Goal: Task Accomplishment & Management: Complete application form

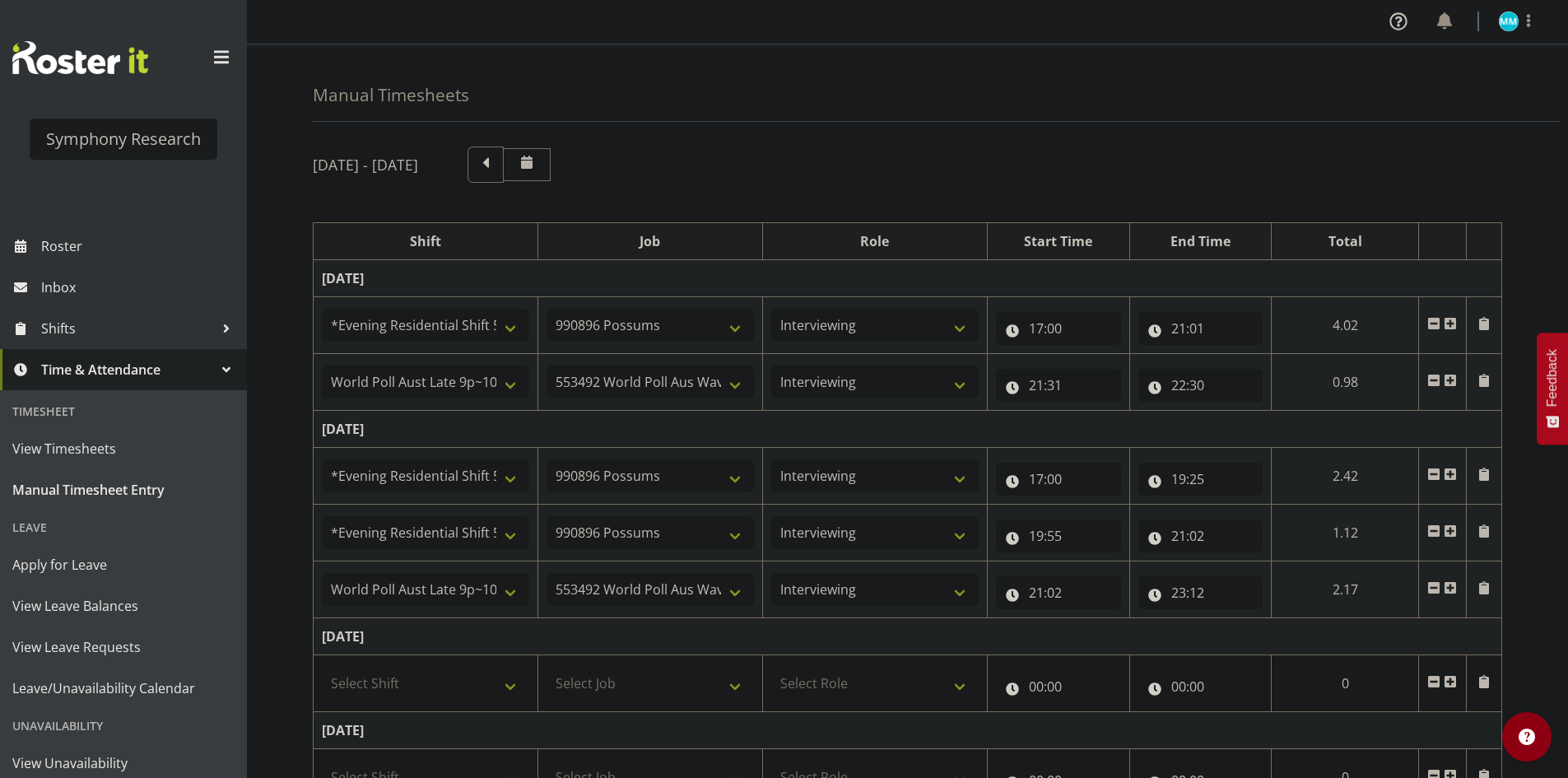
select select "48116"
select select "10633"
select select "47"
select select "57511"
select select "10499"
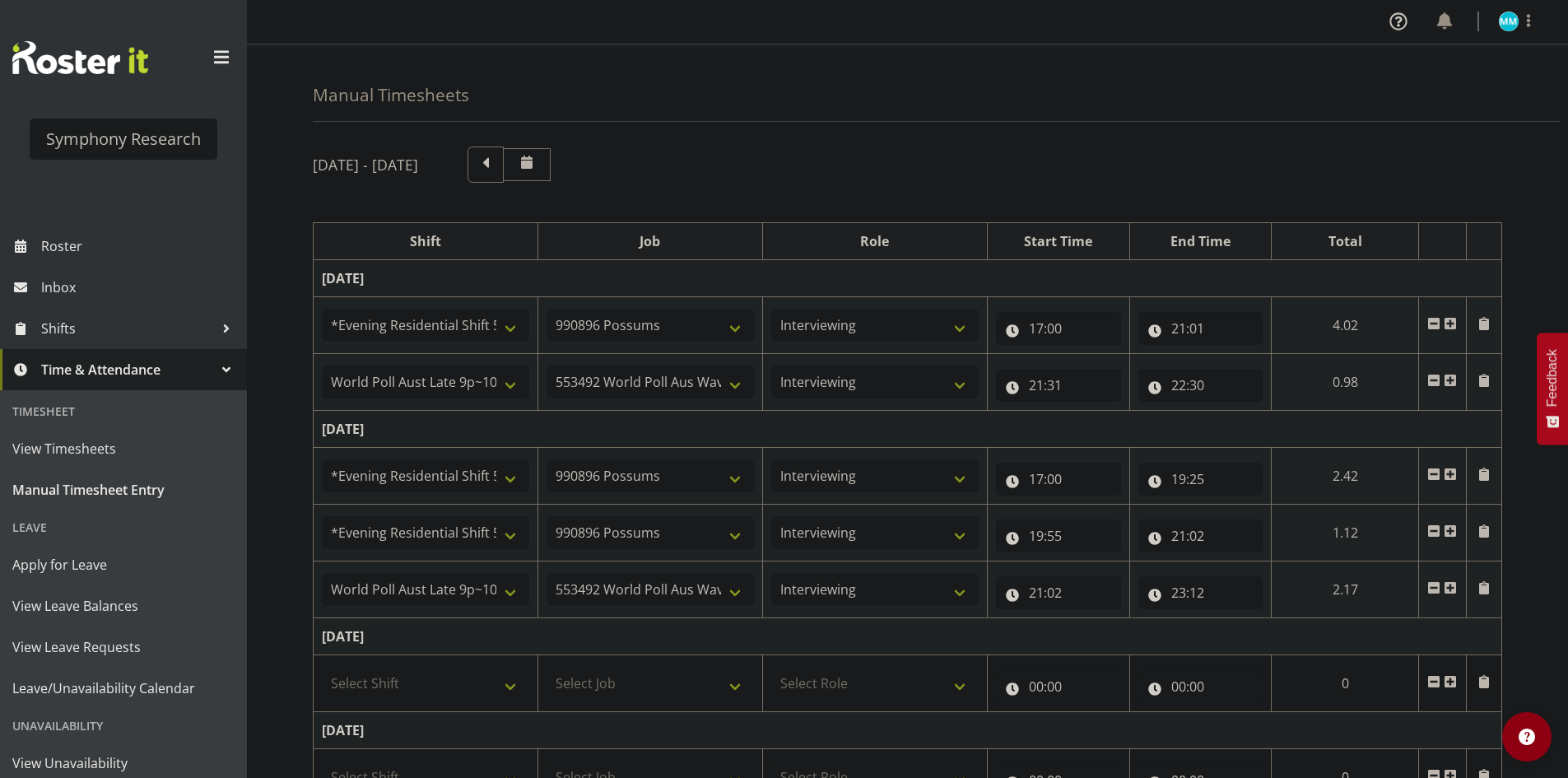
select select "47"
select select "48116"
select select "10633"
select select "47"
select select "48116"
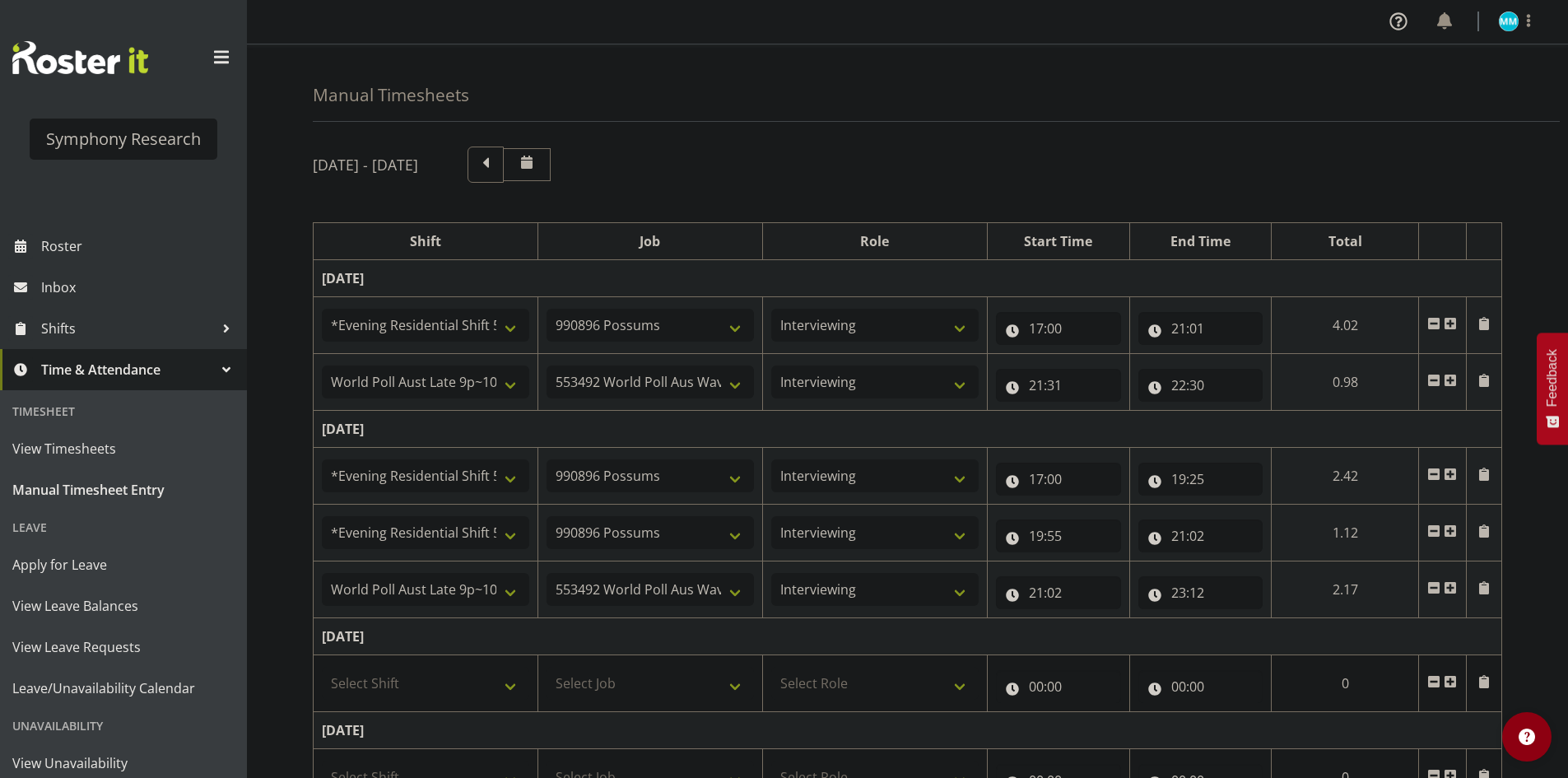
select select "10633"
select select "47"
select select "57511"
select select "10499"
select select "47"
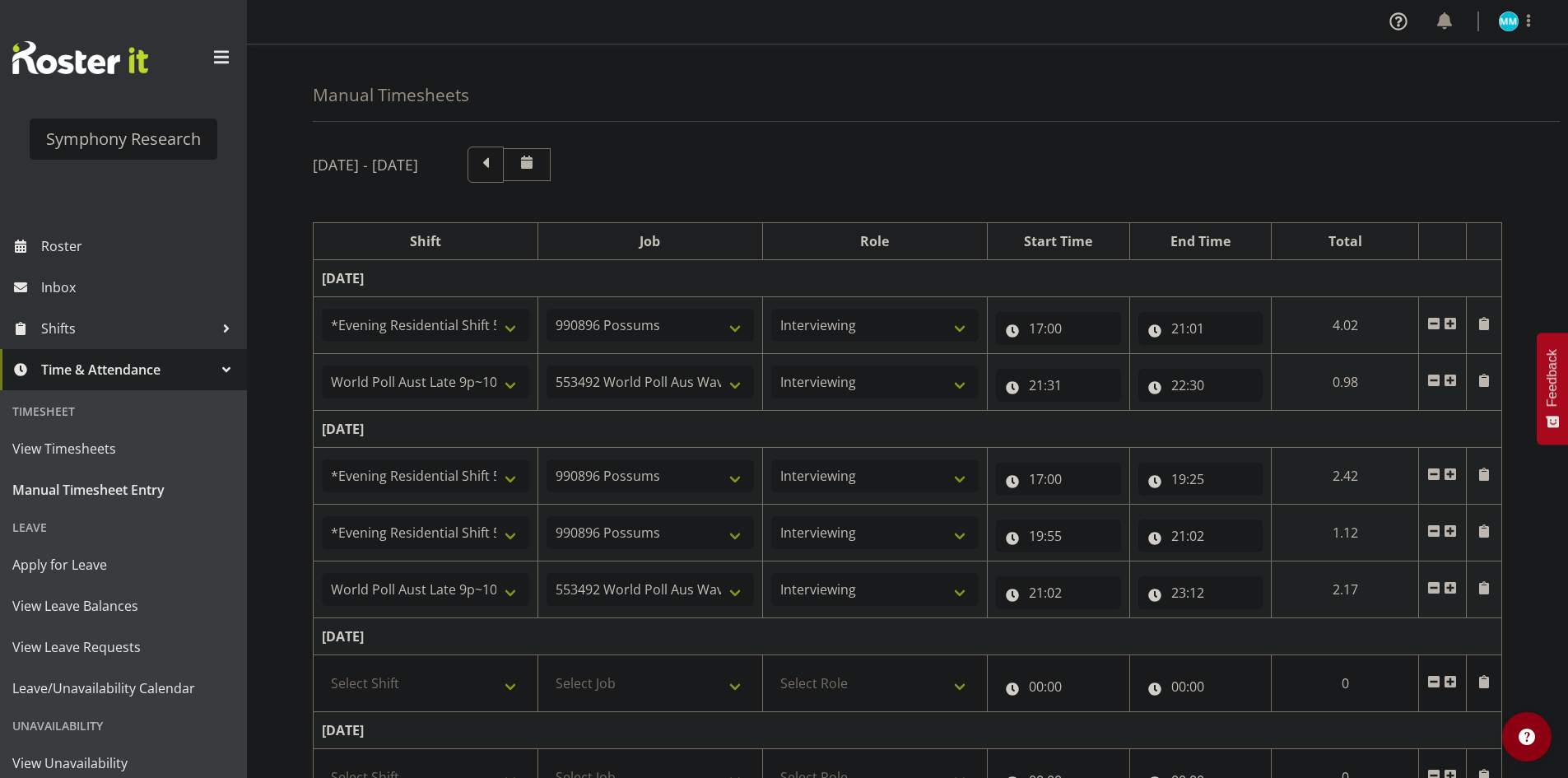
scroll to position [247, 0]
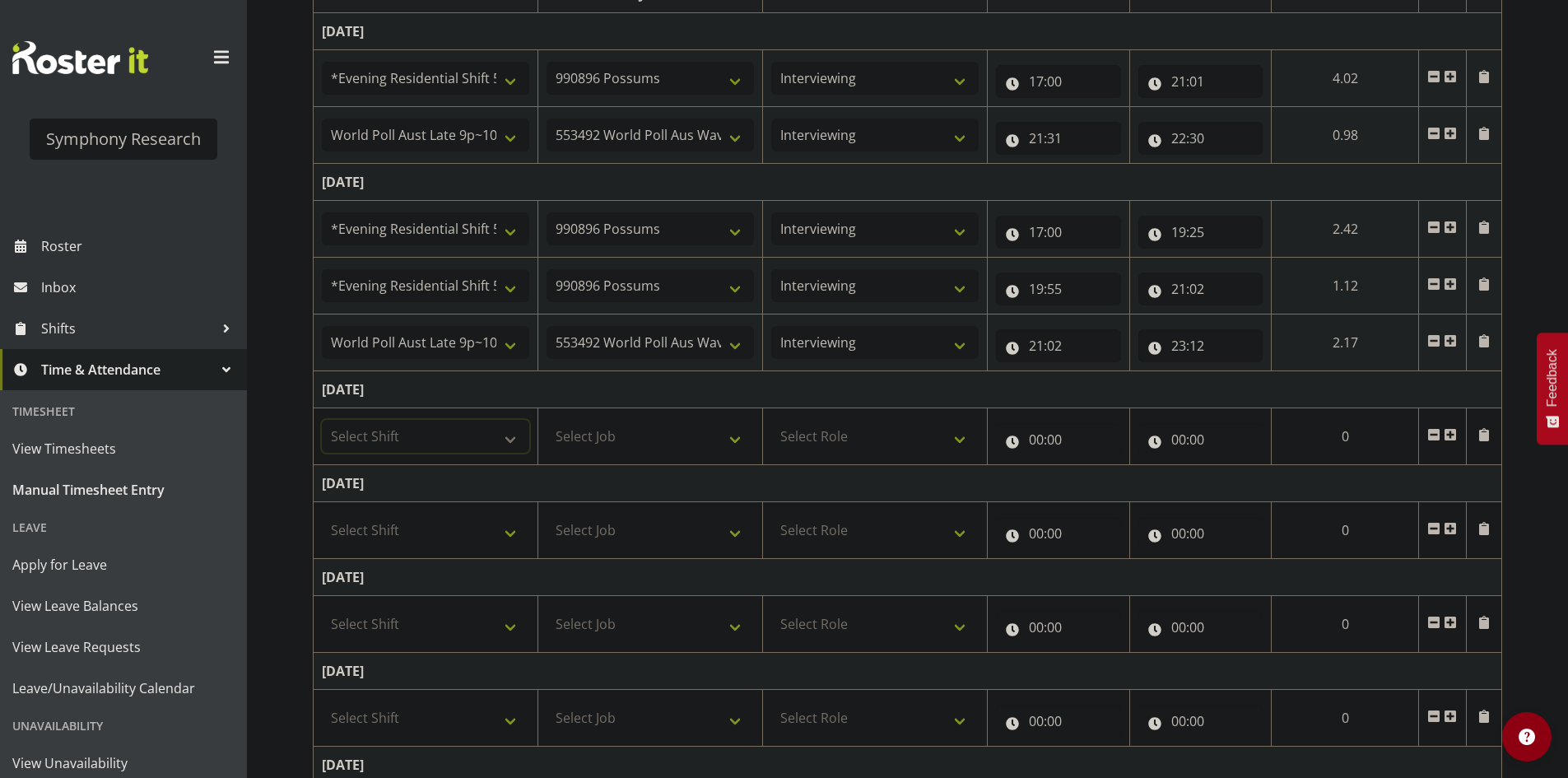
click at [434, 429] on select "Select Shift !!Weekend Residential (Roster IT Shift Label) *Business 9/10am ~ 4…" at bounding box center [425, 436] width 207 height 33
click at [743, 385] on td "[DATE]" at bounding box center [907, 389] width 1189 height 37
click at [429, 451] on select "Select Shift !!Weekend Residential (Roster IT Shift Label) *Business 9/10am ~ 4…" at bounding box center [425, 436] width 207 height 33
select select "48116"
click at [322, 420] on select "Select Shift !!Weekend Residential (Roster IT Shift Label) *Business 9/10am ~ 4…" at bounding box center [425, 436] width 207 height 33
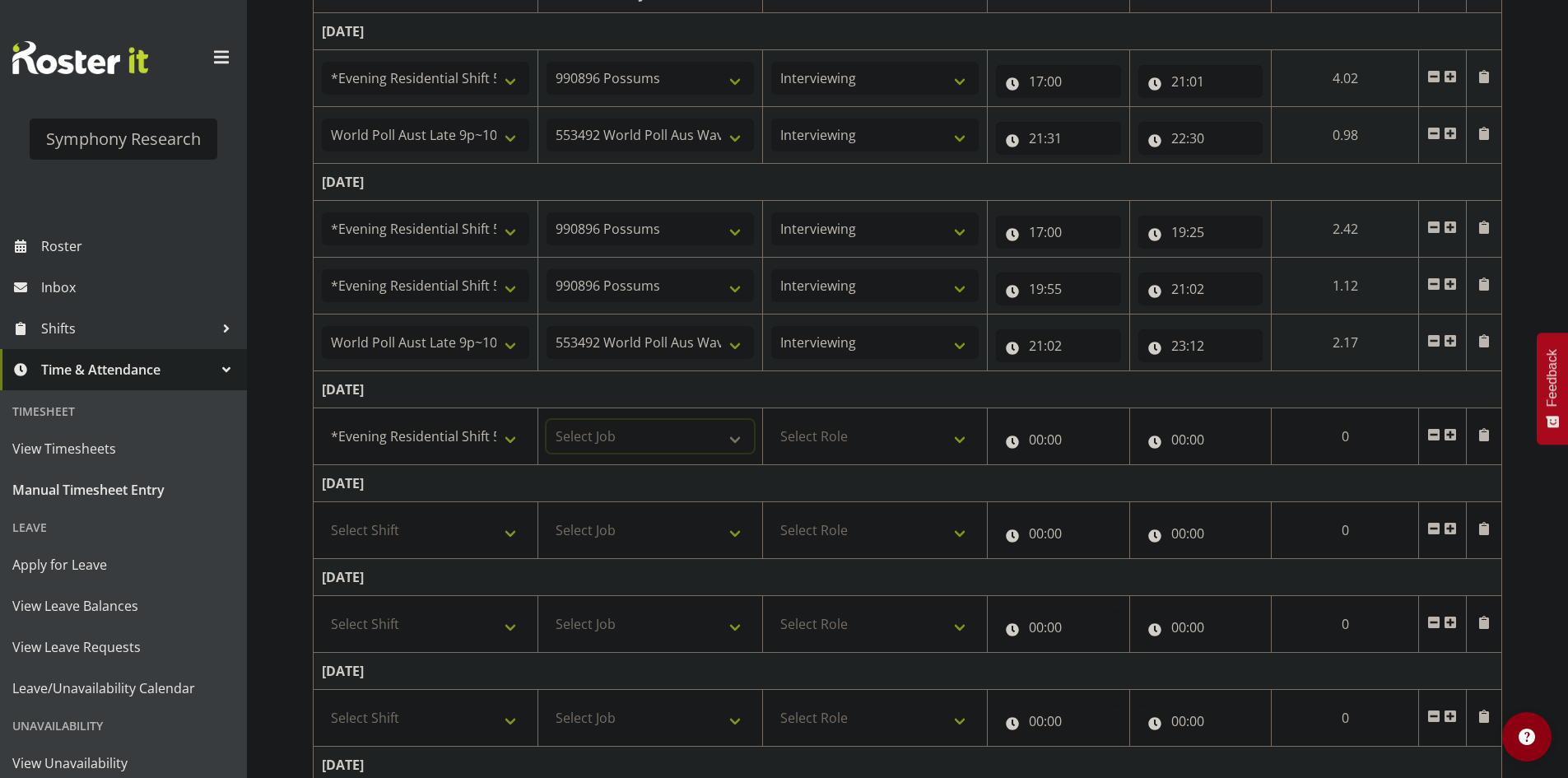
click at [633, 432] on select "Select Job 550060 IF Admin 553492 World Poll Aus Wave 2 Main 2025 553493 World …" at bounding box center [650, 436] width 207 height 33
select select "10633"
click at [547, 420] on select "Select Job 550060 IF Admin 553492 World Poll Aus Wave 2 Main 2025 553493 World …" at bounding box center [650, 436] width 207 height 33
click at [876, 448] on select "Select Role Briefing Interviewing" at bounding box center [875, 436] width 207 height 33
select select "47"
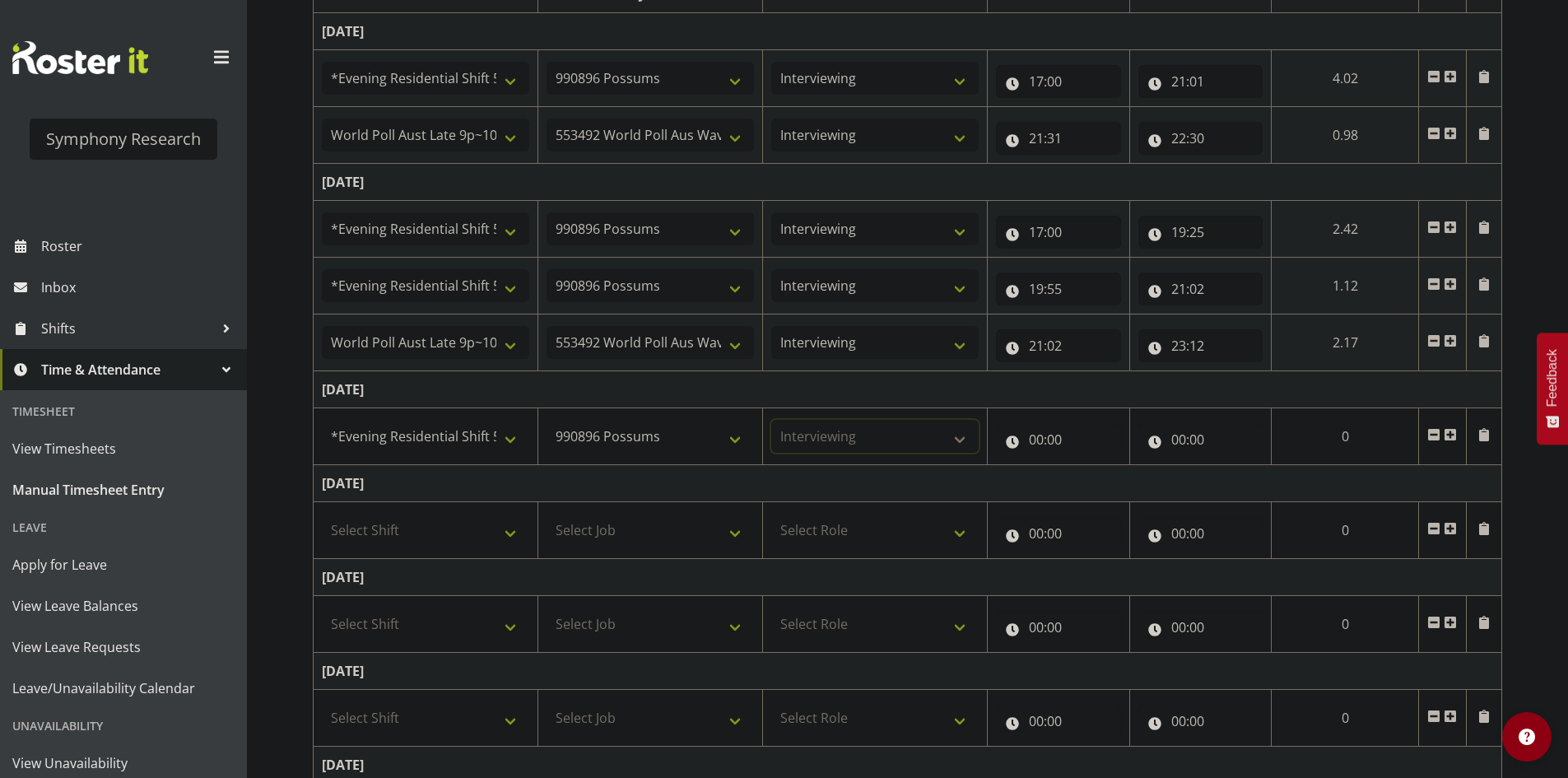
click at [771, 420] on select "Select Role Briefing Interviewing" at bounding box center [875, 436] width 207 height 33
drag, startPoint x: 1040, startPoint y: 438, endPoint x: 1047, endPoint y: 470, distance: 32.8
click at [1040, 439] on input "00:00" at bounding box center [1059, 439] width 125 height 33
click at [1112, 491] on select "00 01 02 03 04 05 06 07 08 09 10 11 12 13 14 15 16 17 18 19 20 21 22 23" at bounding box center [1108, 481] width 37 height 33
select select "17"
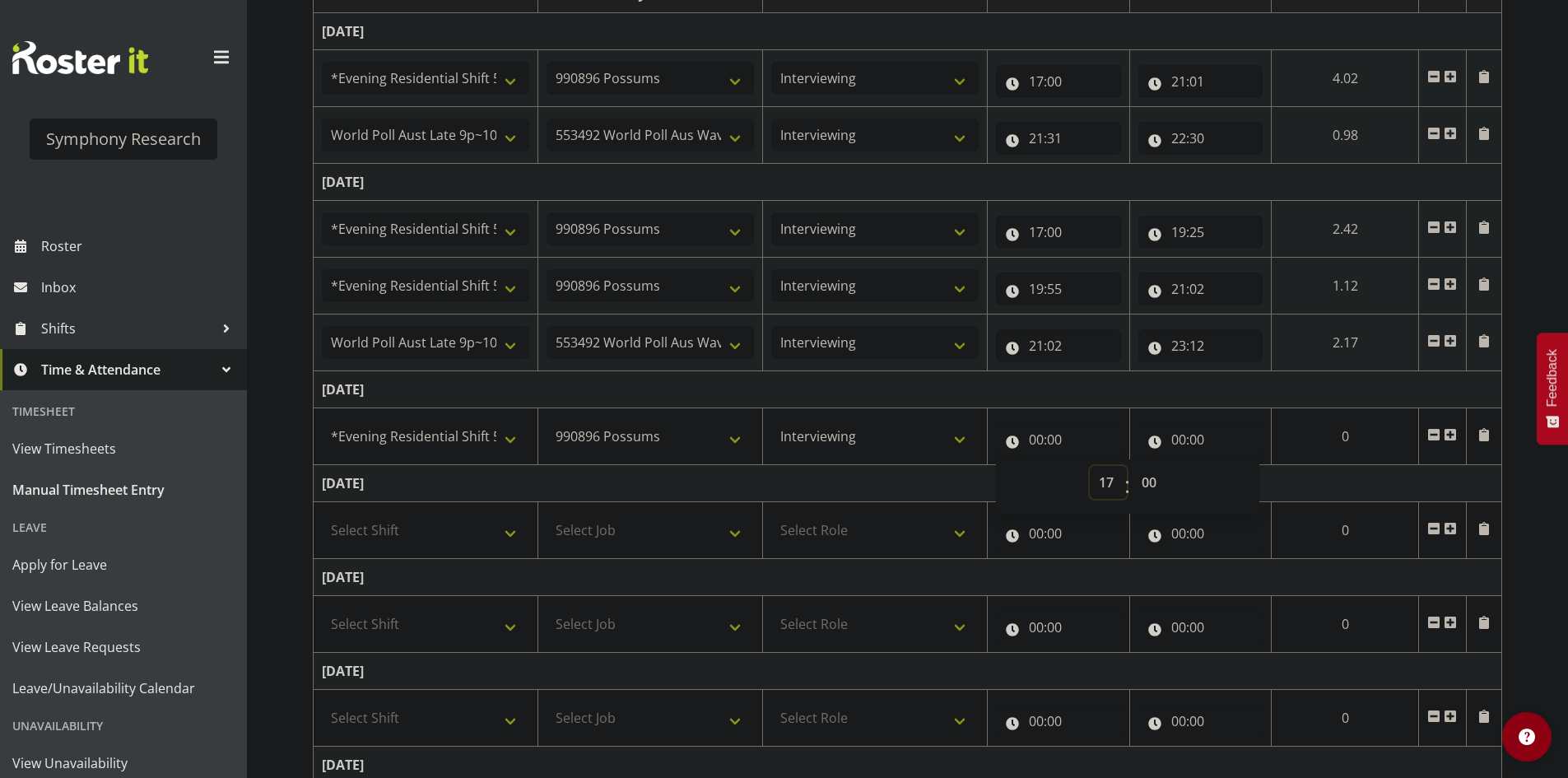
click at [1127, 466] on select "00 01 02 03 04 05 06 07 08 09 10 11 12 13 14 15 16 17 18 19 20 21 22 23" at bounding box center [1108, 481] width 37 height 33
type input "17:00"
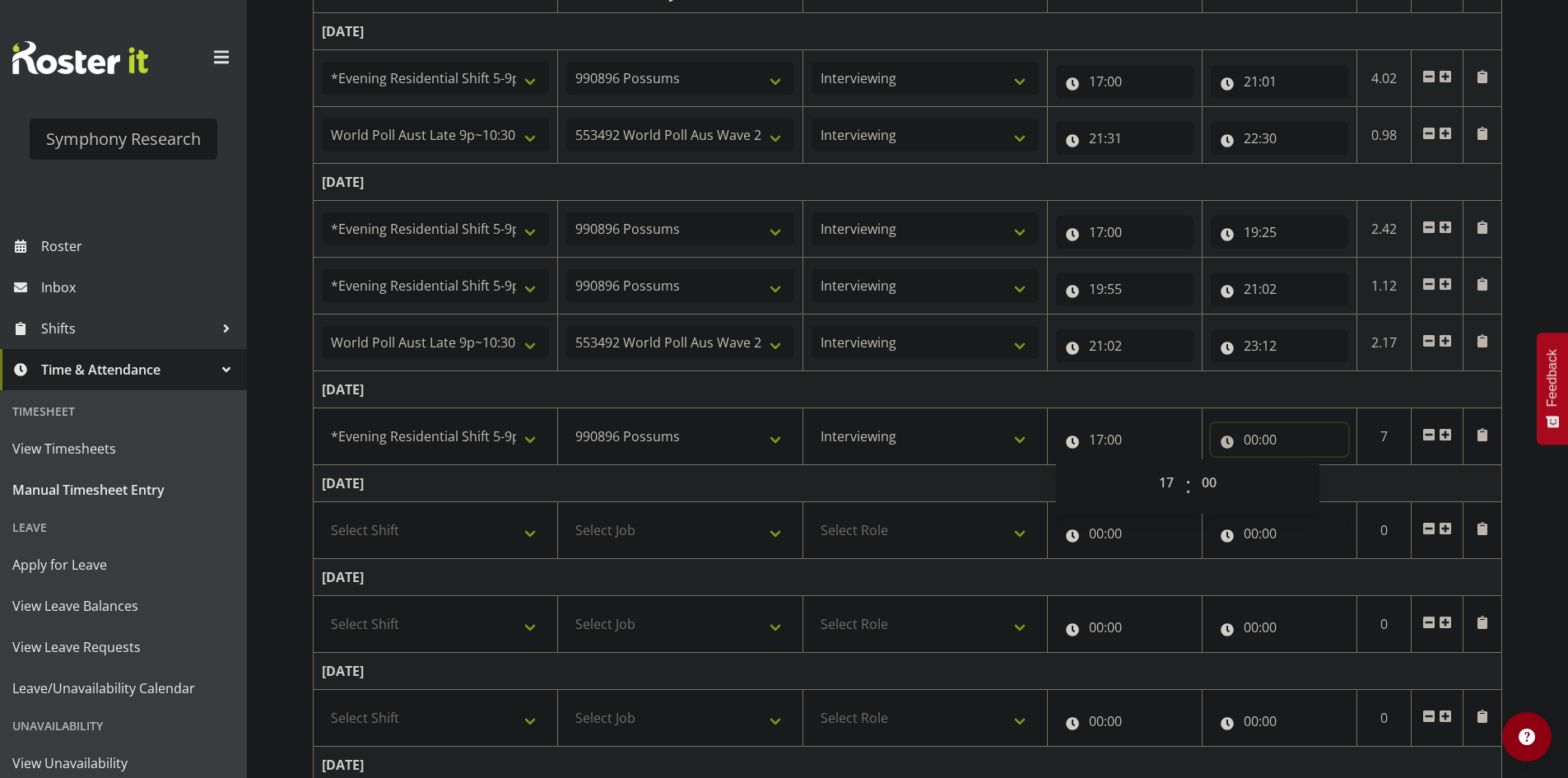
click at [1239, 440] on input "00:00" at bounding box center [1280, 439] width 138 height 33
click at [1320, 479] on select "00 01 02 03 04 05 06 07 08 09 10 11 12 13 14 15 16 17 18 19 20 21 22 23" at bounding box center [1324, 481] width 37 height 33
select select "20"
click at [1305, 466] on select "00 01 02 03 04 05 06 07 08 09 10 11 12 13 14 15 16 17 18 19 20 21 22 23" at bounding box center [1324, 481] width 37 height 33
type input "20:00"
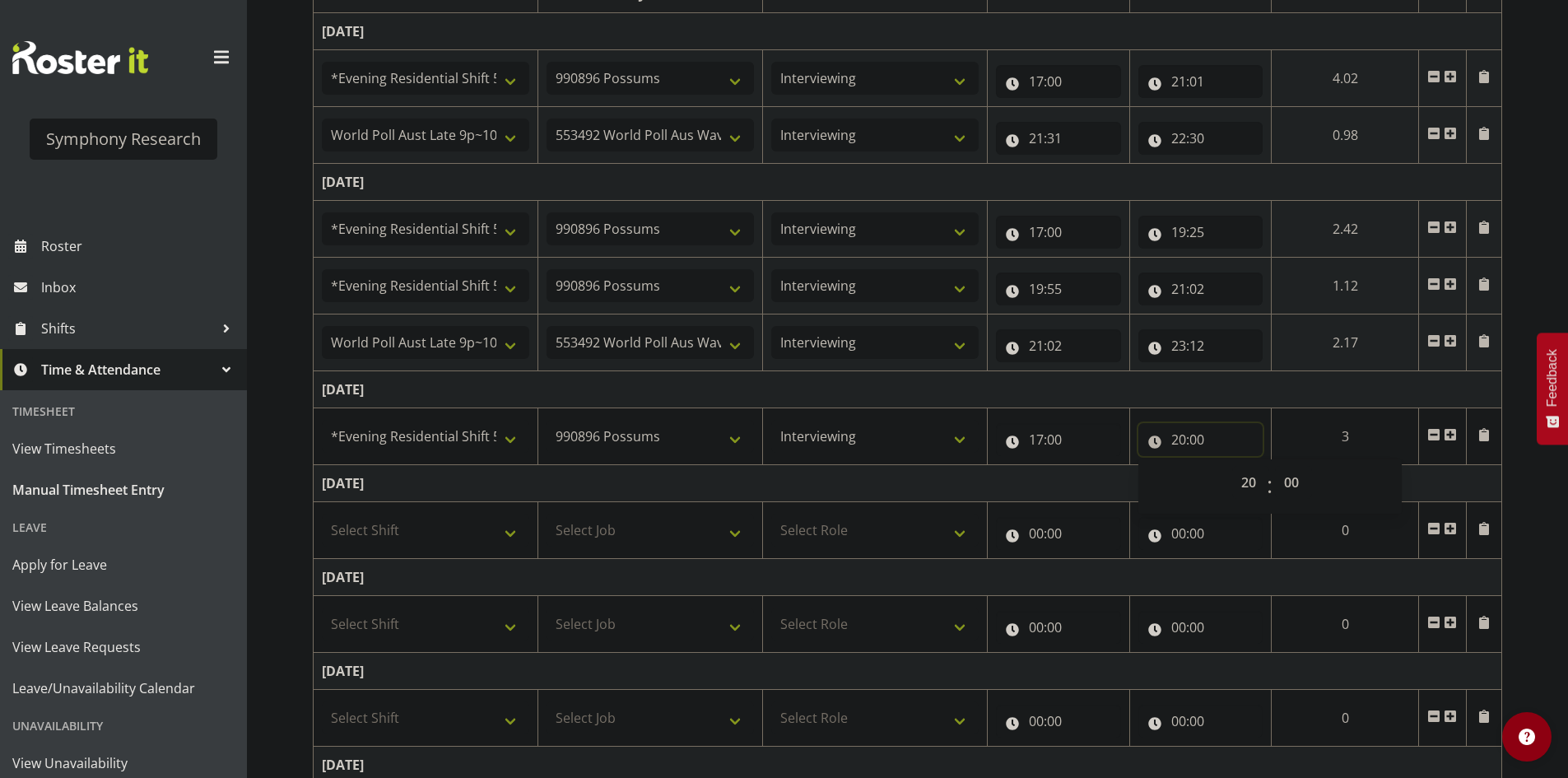
click at [1172, 450] on input "20:00" at bounding box center [1201, 439] width 125 height 33
click at [1182, 447] on input "20:00" at bounding box center [1201, 439] width 125 height 33
click at [1241, 479] on select "00 01 02 03 04 05 06 07 08 09 10 11 12 13 14 15 16 17 18 19 20 21 22 23" at bounding box center [1251, 481] width 37 height 33
select select "19"
click at [1232, 466] on select "00 01 02 03 04 05 06 07 08 09 10 11 12 13 14 15 16 17 18 19 20 21 22 23" at bounding box center [1251, 481] width 37 height 33
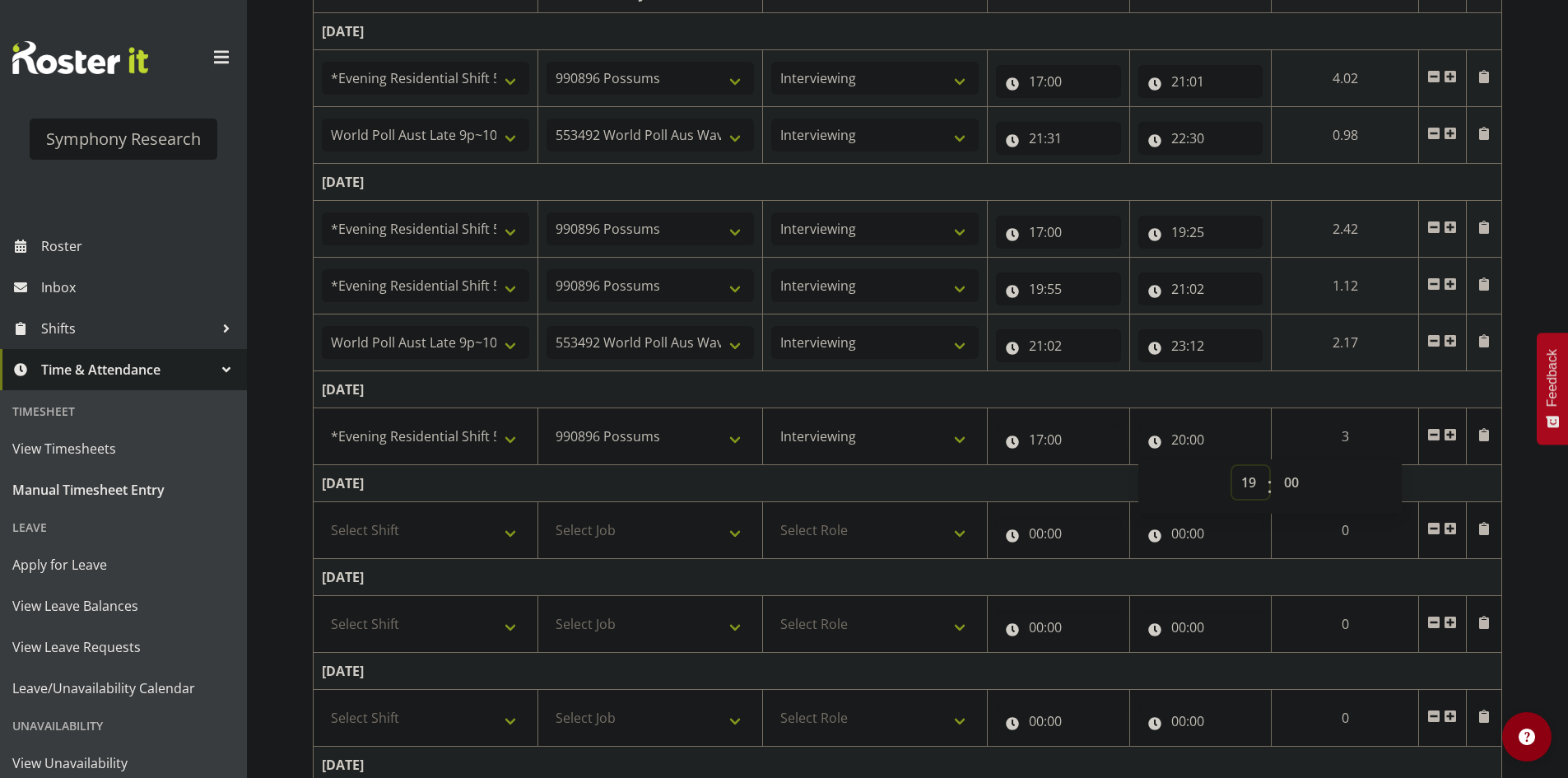
type input "19:00"
click at [1303, 486] on select "00 01 02 03 04 05 06 07 08 09 10 11 12 13 14 15 16 17 18 19 20 21 22 23 24 25 2…" at bounding box center [1294, 481] width 37 height 33
select select "59"
click at [1312, 466] on select "00 01 02 03 04 05 06 07 08 09 10 11 12 13 14 15 16 17 18 19 20 21 22 23 24 25 2…" at bounding box center [1294, 481] width 37 height 33
type input "19:59"
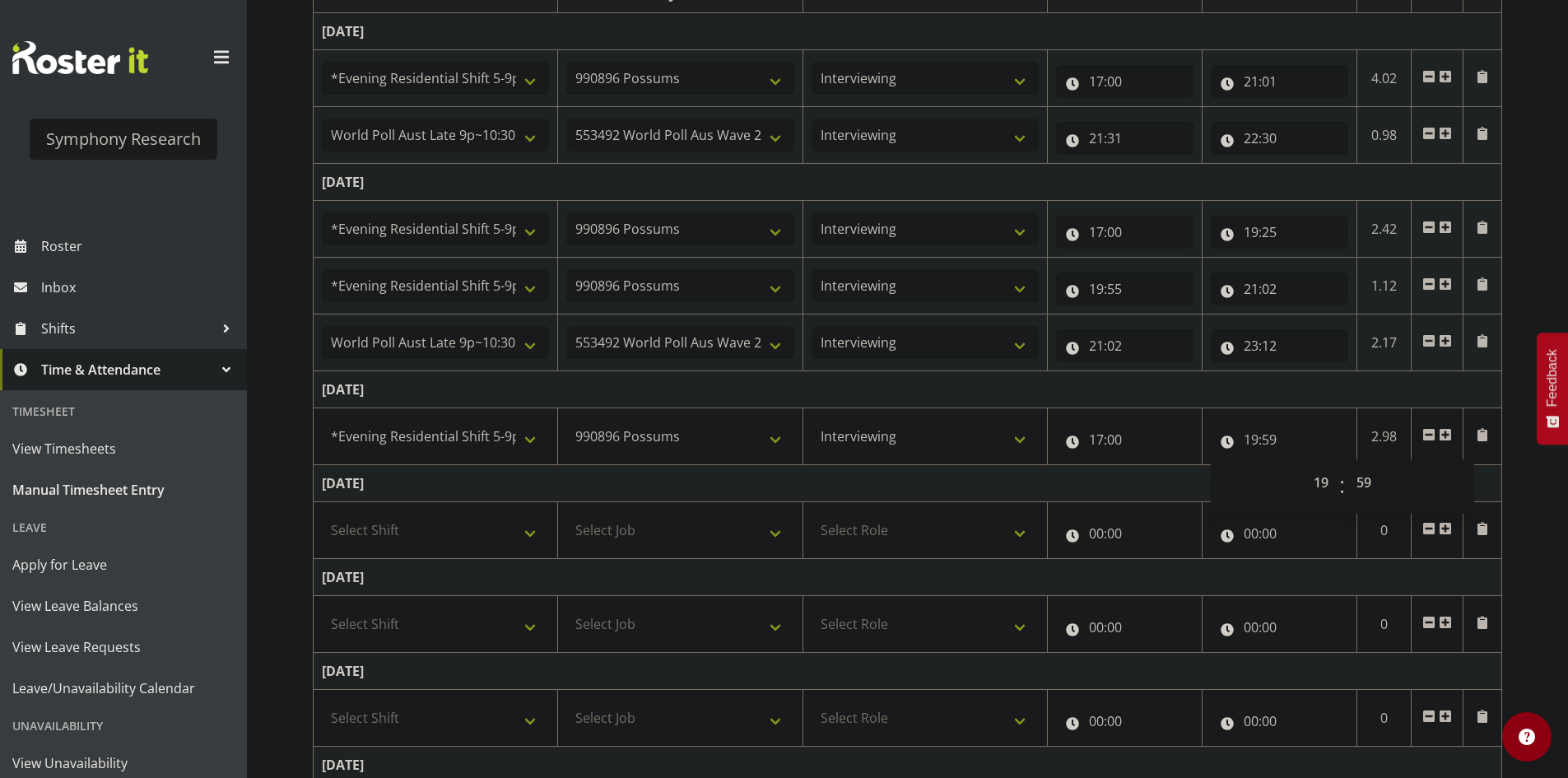
click at [1365, 387] on td "[DATE]" at bounding box center [907, 389] width 1189 height 37
click at [1446, 436] on span at bounding box center [1445, 434] width 13 height 13
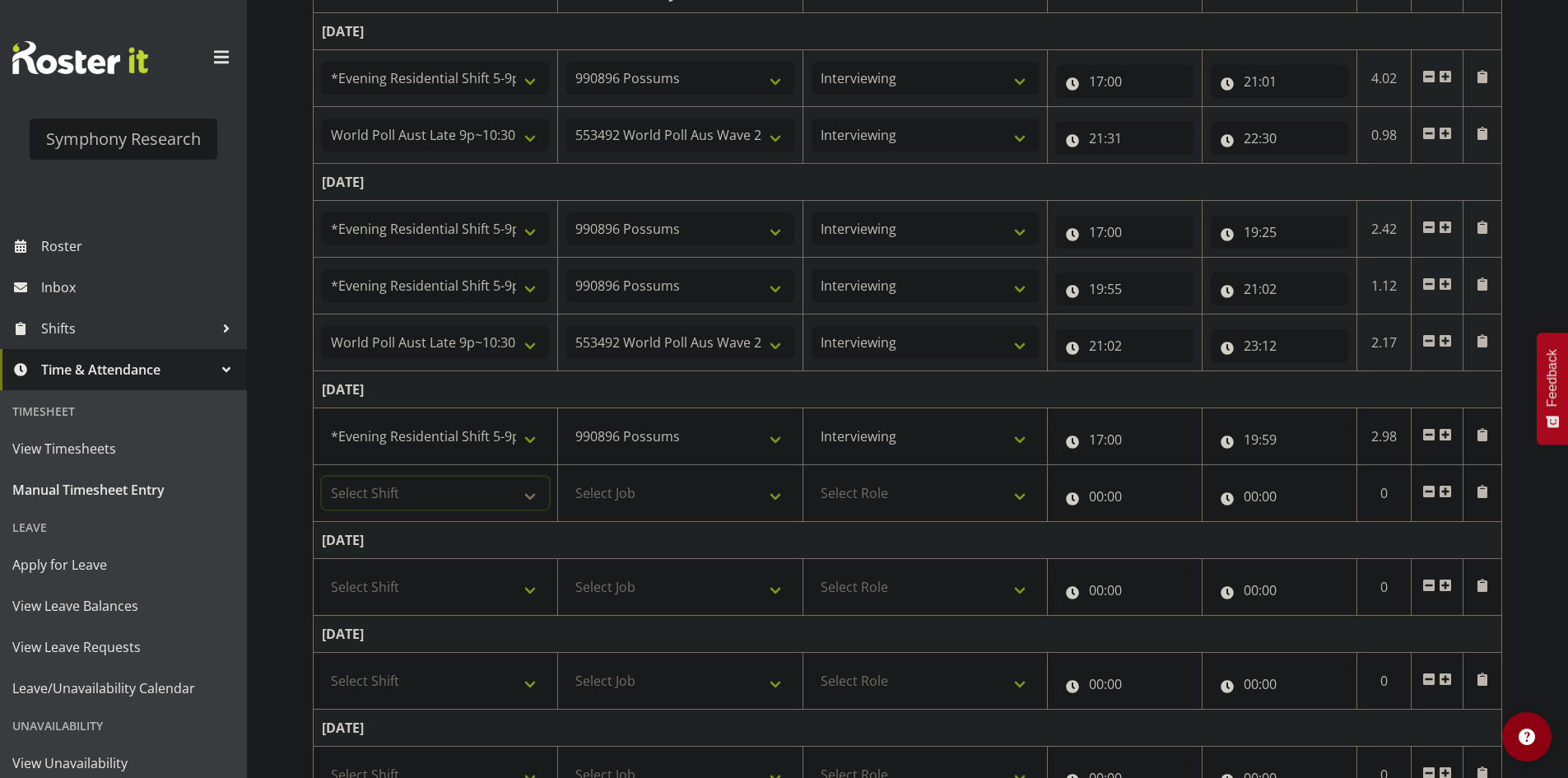
click at [450, 483] on select "Select Shift !!Weekend Residential (Roster IT Shift Label) *Business 9/10am ~ 4…" at bounding box center [435, 493] width 227 height 33
click at [437, 498] on select "Select Shift !!Weekend Residential (Roster IT Shift Label) *Business 9/10am ~ 4…" at bounding box center [435, 493] width 227 height 33
select select "56692"
click at [322, 477] on select "Select Shift !!Weekend Residential (Roster IT Shift Label) *Business 9/10am ~ 4…" at bounding box center [435, 493] width 227 height 33
click at [647, 382] on td "[DATE]" at bounding box center [907, 389] width 1189 height 37
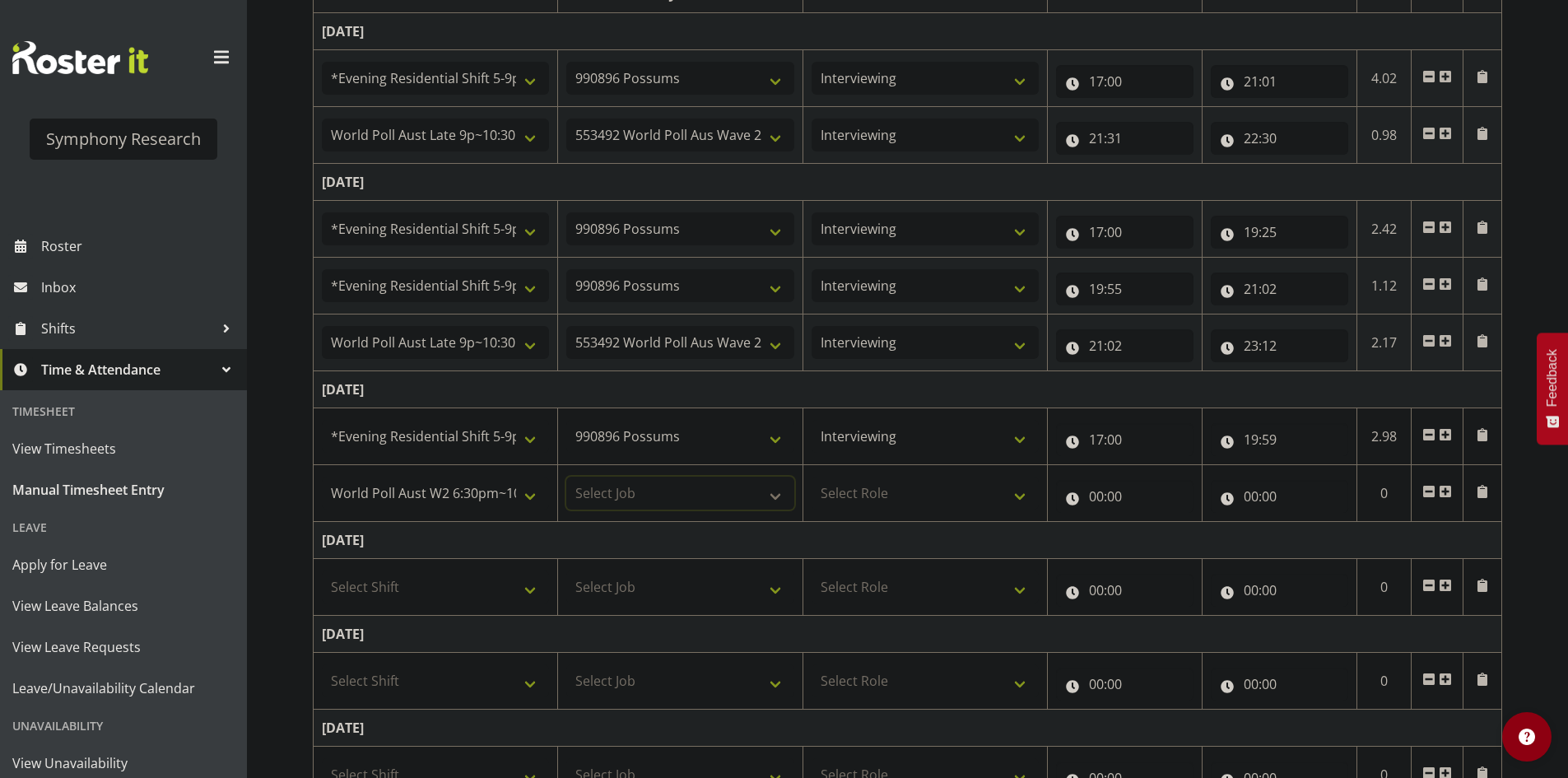
click at [655, 492] on select "Select Job 550060 IF Admin 553492 World Poll Aus Wave 2 Main 2025 553493 World …" at bounding box center [679, 493] width 227 height 33
select select "10499"
click at [566, 477] on select "Select Job 550060 IF Admin 553492 World Poll Aus Wave 2 Main 2025 553493 World …" at bounding box center [679, 493] width 227 height 33
click at [928, 475] on td "Select Role Briefing Interviewing" at bounding box center [924, 493] width 244 height 57
click at [930, 489] on select "Select Role Briefing Interviewing" at bounding box center [925, 493] width 227 height 33
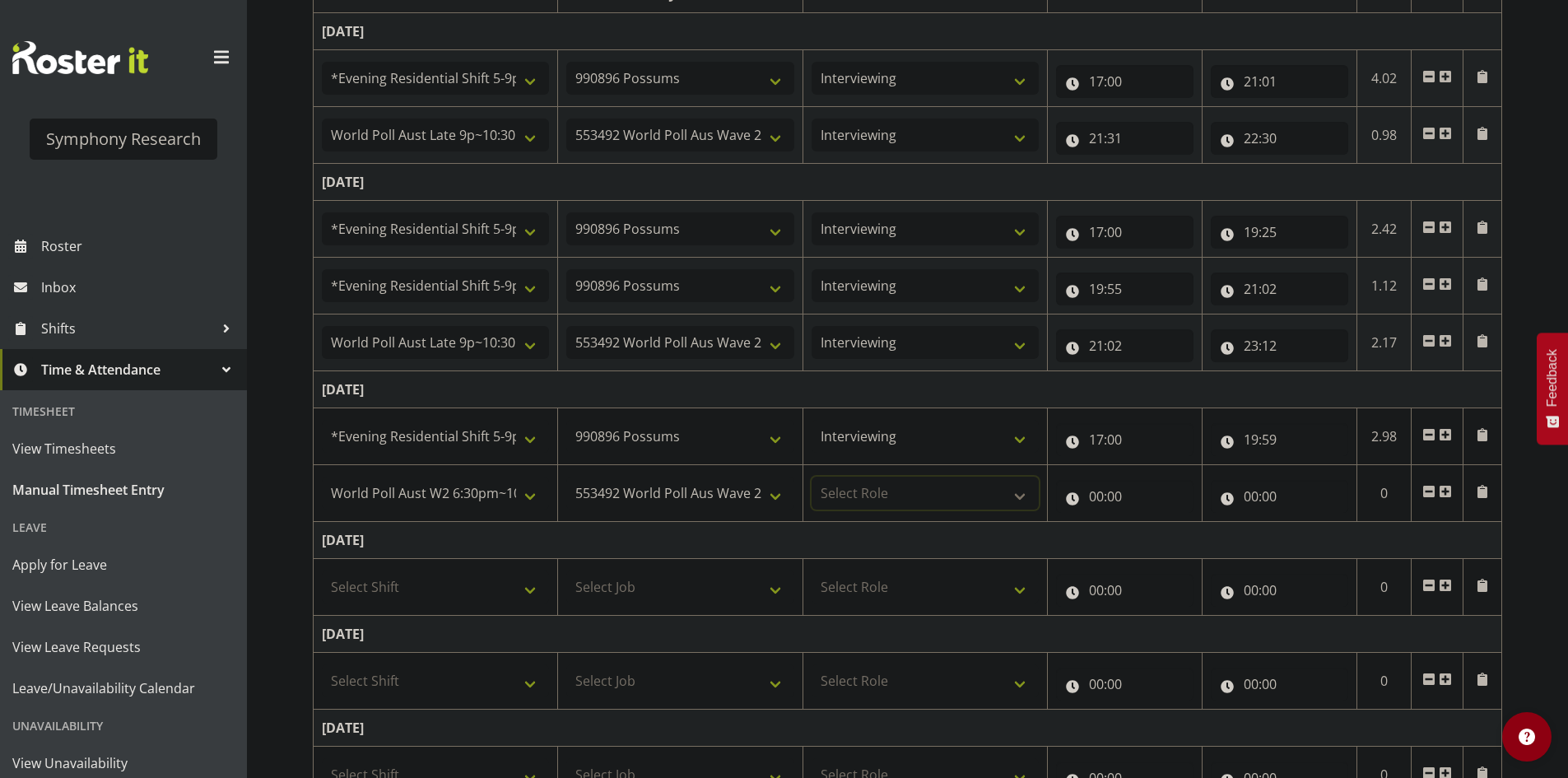
select select "47"
click at [811, 477] on select "Select Role Briefing Interviewing" at bounding box center [925, 493] width 227 height 33
click at [1086, 507] on input "00:00" at bounding box center [1125, 495] width 138 height 33
click at [1167, 536] on select "00 01 02 03 04 05 06 07 08 09 10 11 12 13 14 15 16 17 18 19 20 21 22 23" at bounding box center [1168, 538] width 37 height 33
select select "20"
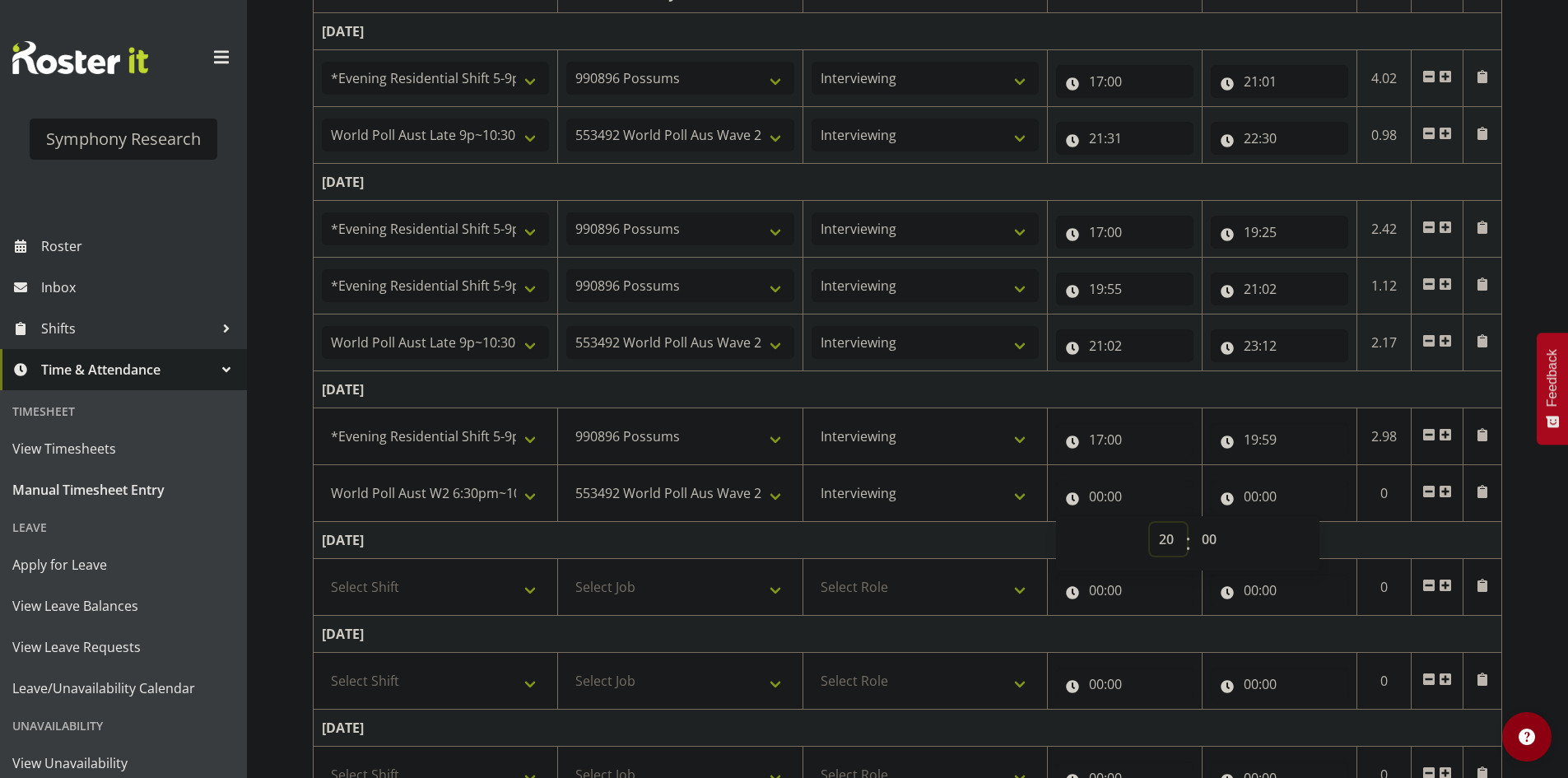
click at [1150, 522] on select "00 01 02 03 04 05 06 07 08 09 10 11 12 13 14 15 16 17 18 19 20 21 22 23" at bounding box center [1168, 538] width 37 height 33
type input "20:00"
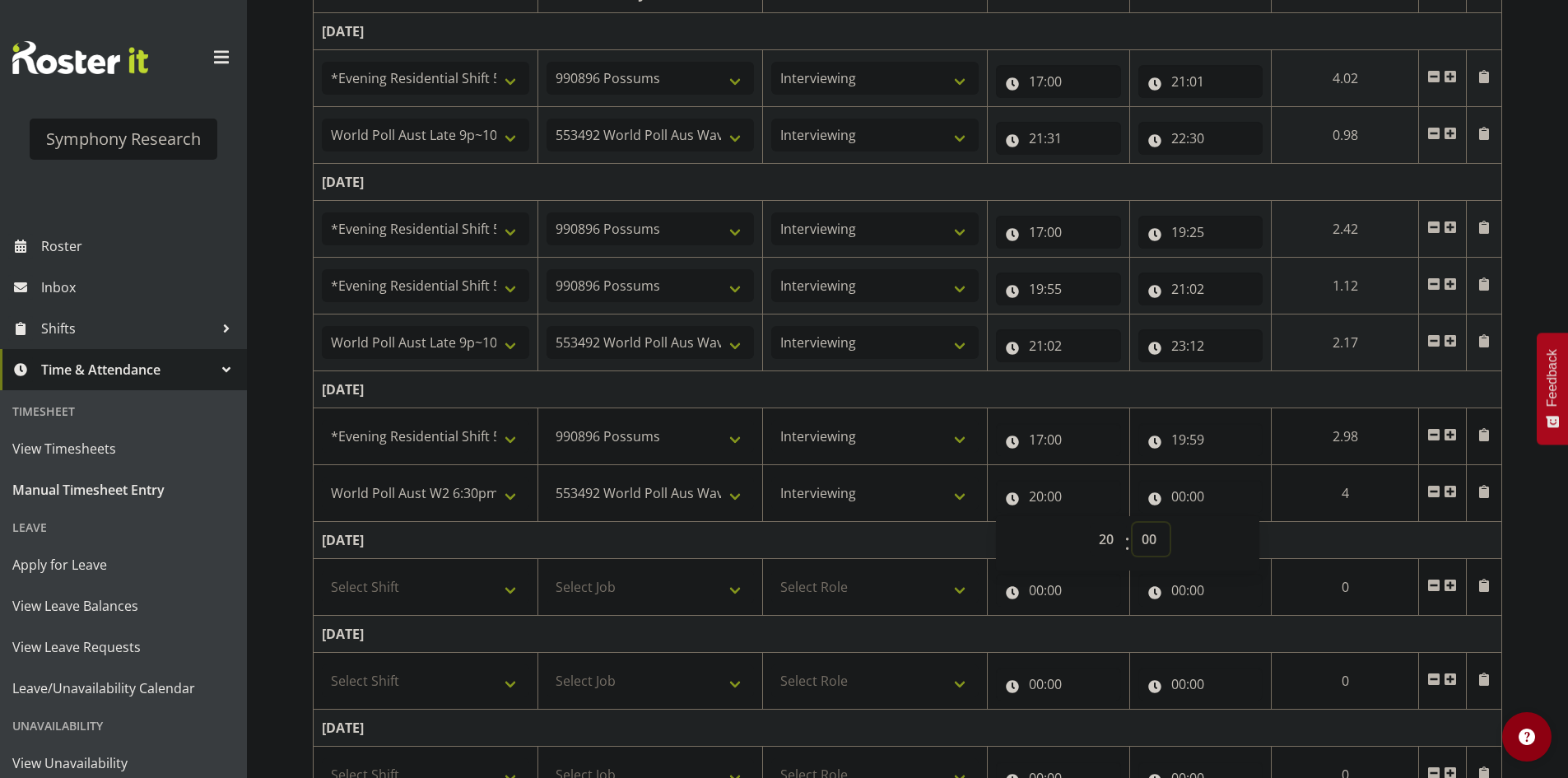
click at [1146, 536] on select "00 01 02 03 04 05 06 07 08 09 10 11 12 13 14 15 16 17 18 19 20 21 22 23 24 25 2…" at bounding box center [1152, 538] width 37 height 33
select select "29"
click at [1169, 522] on select "00 01 02 03 04 05 06 07 08 09 10 11 12 13 14 15 16 17 18 19 20 21 22 23 24 25 2…" at bounding box center [1152, 538] width 37 height 33
type input "20:29"
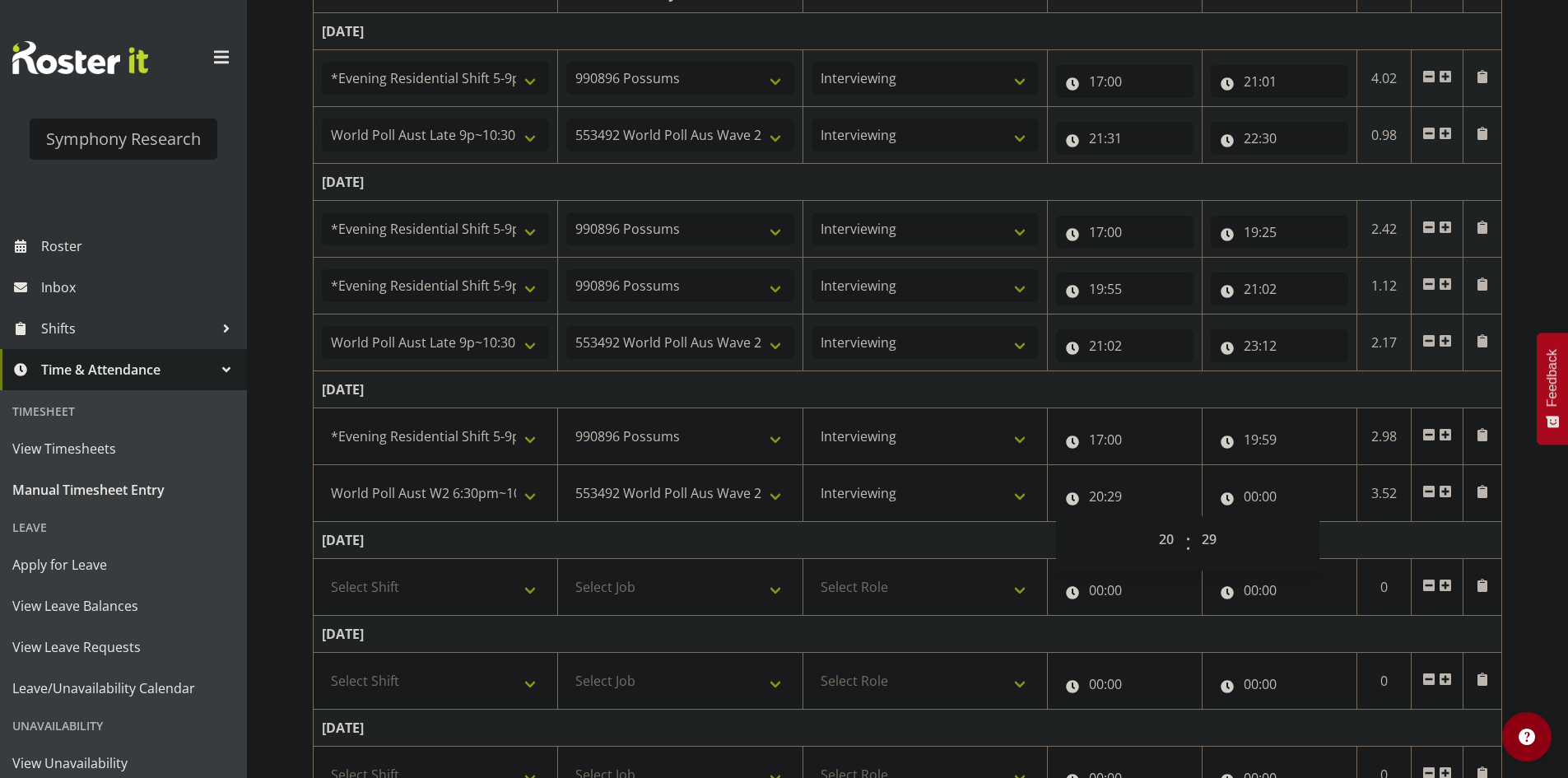
click at [1229, 389] on td "[DATE]" at bounding box center [907, 389] width 1189 height 37
click at [1295, 384] on td "[DATE]" at bounding box center [907, 389] width 1189 height 37
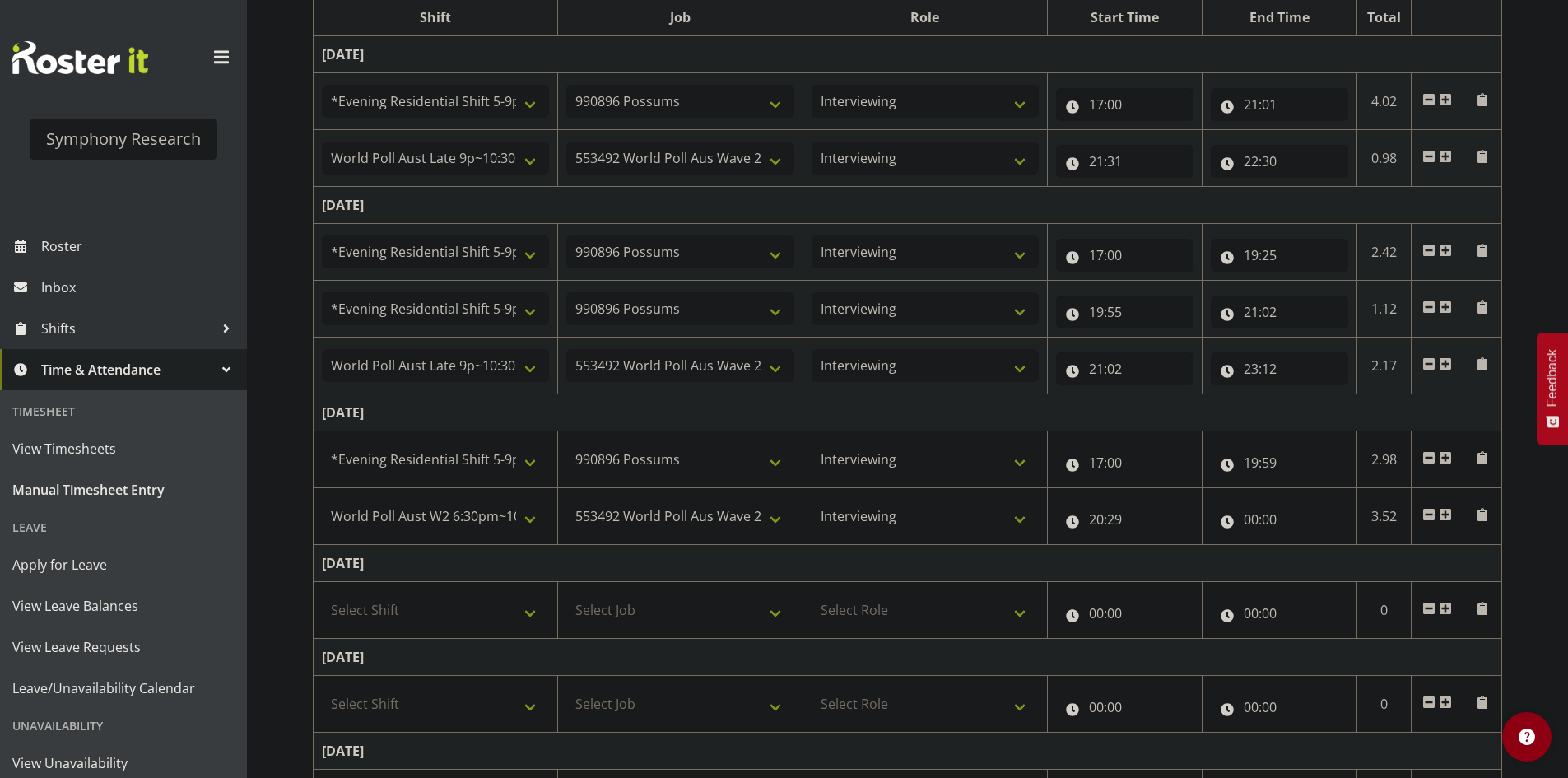
scroll to position [59, 0]
